Goal: Find specific page/section: Find specific page/section

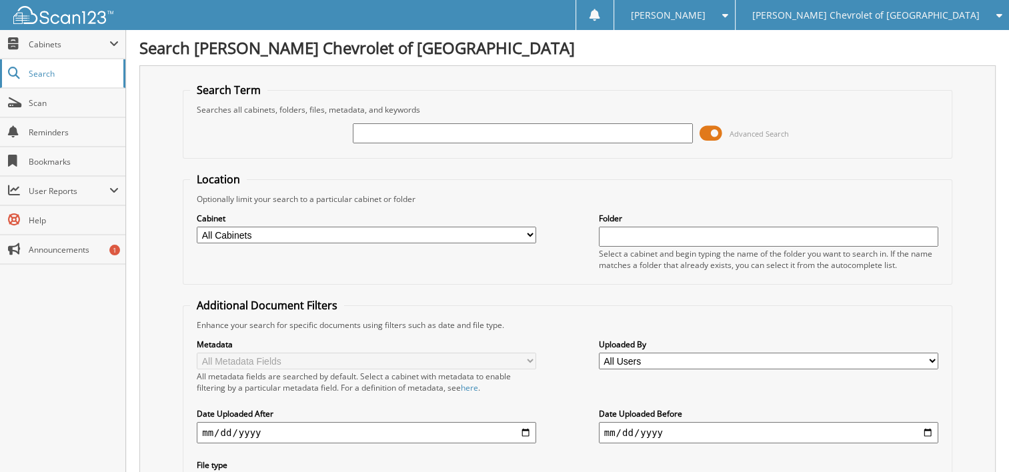
click at [65, 77] on span "Search" at bounding box center [73, 73] width 88 height 11
click at [384, 130] on input "text" at bounding box center [522, 133] width 339 height 20
type input "&"
type input "p&p"
